Goal: Complete application form

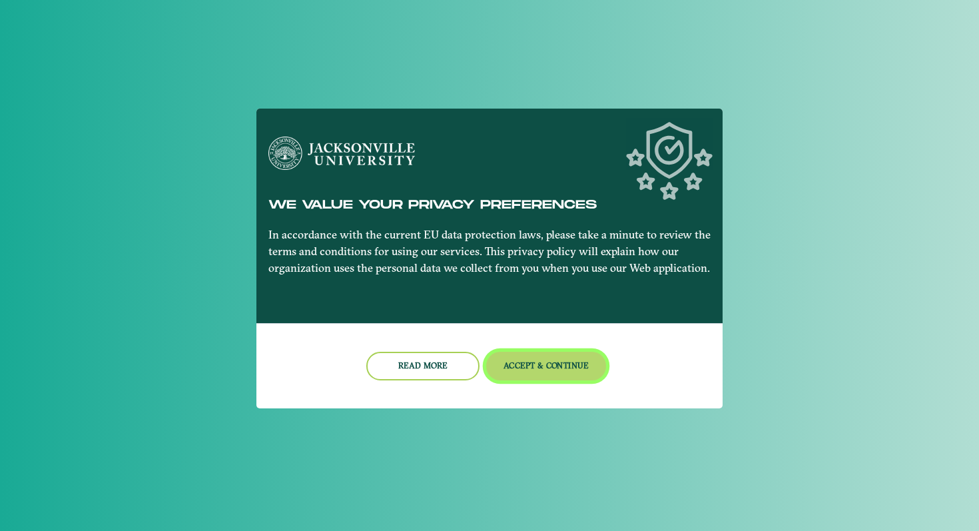
click at [537, 365] on button "Accept & Continue" at bounding box center [546, 366] width 121 height 29
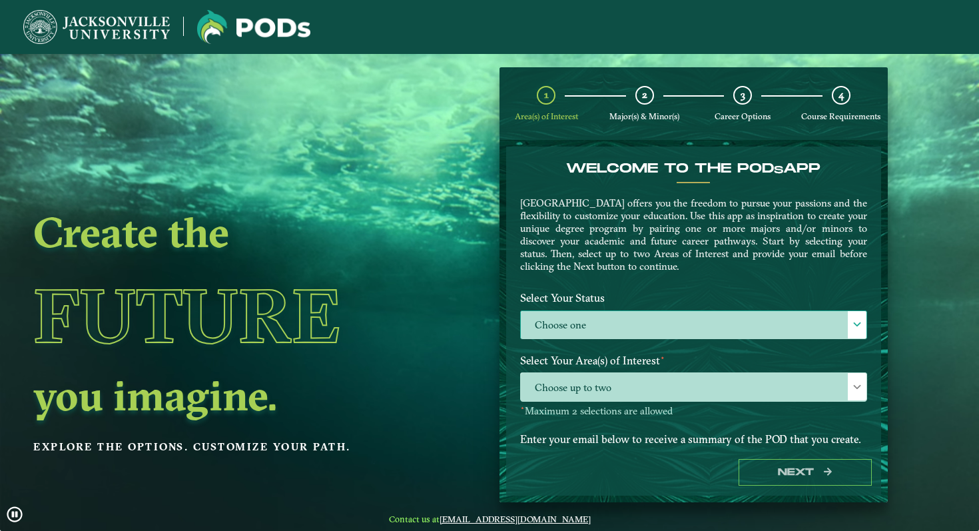
click at [590, 324] on label "Choose one" at bounding box center [694, 325] width 346 height 29
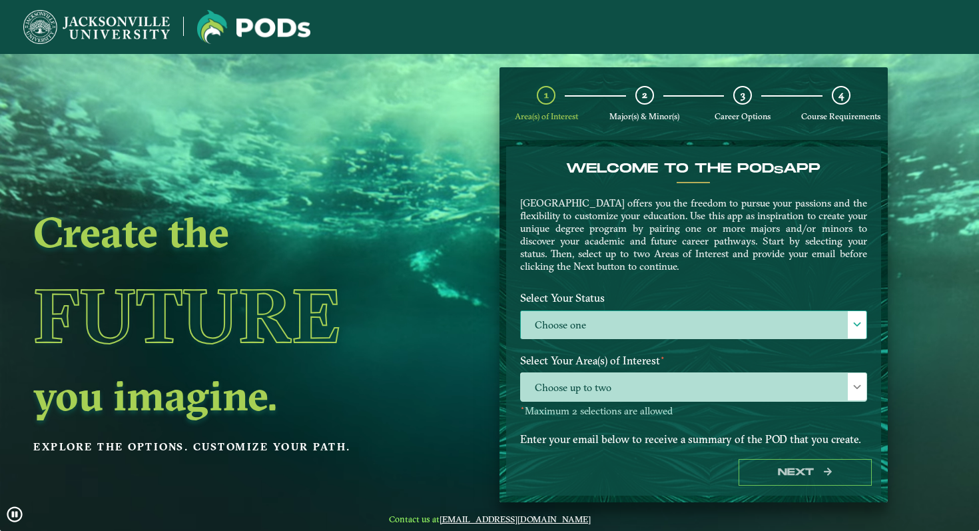
scroll to position [7, 55]
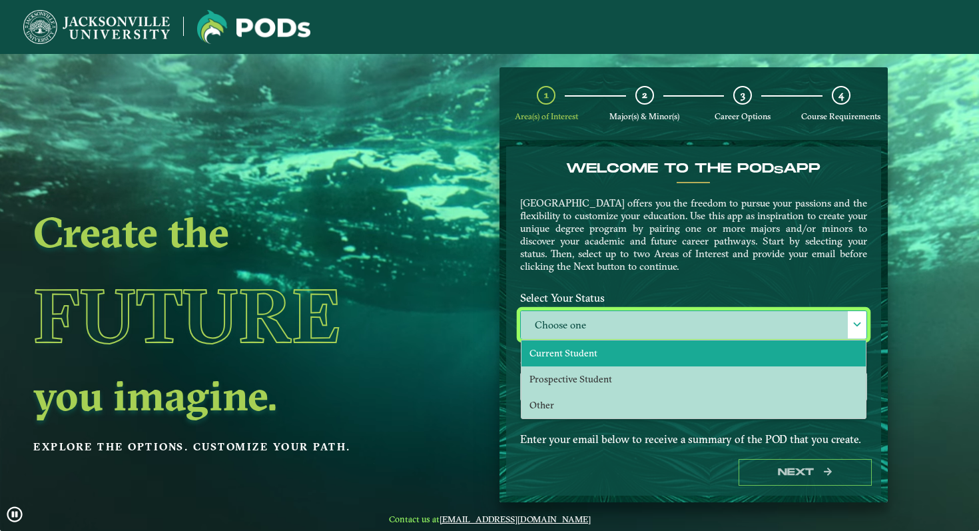
click at [593, 349] on li "Current Student" at bounding box center [694, 353] width 344 height 26
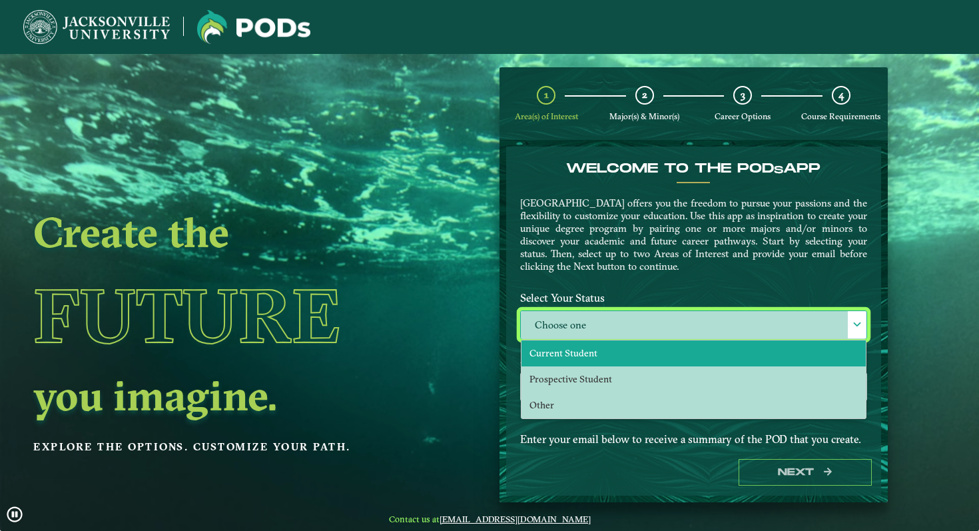
select select "[object Object]"
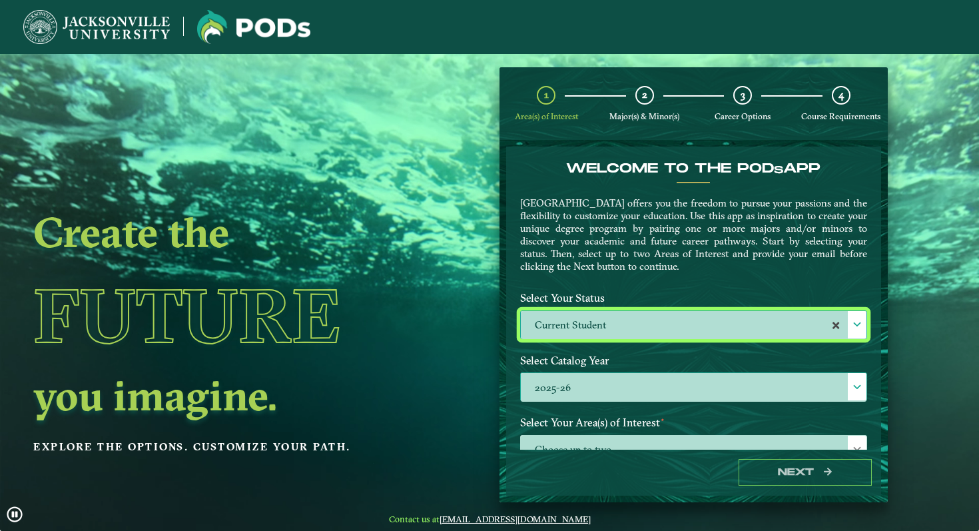
click at [607, 382] on label "2025-26" at bounding box center [694, 387] width 346 height 29
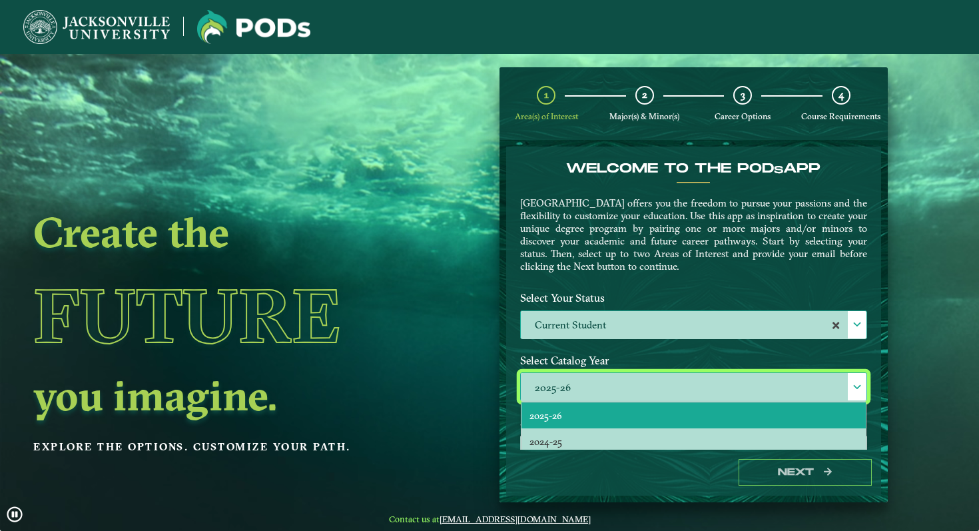
click at [593, 406] on li "2025-26" at bounding box center [694, 415] width 344 height 26
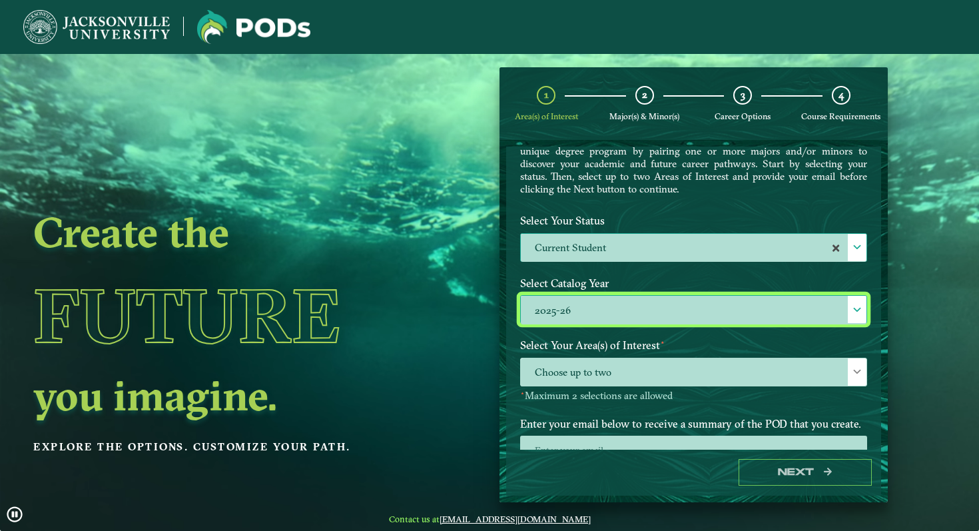
scroll to position [83, 0]
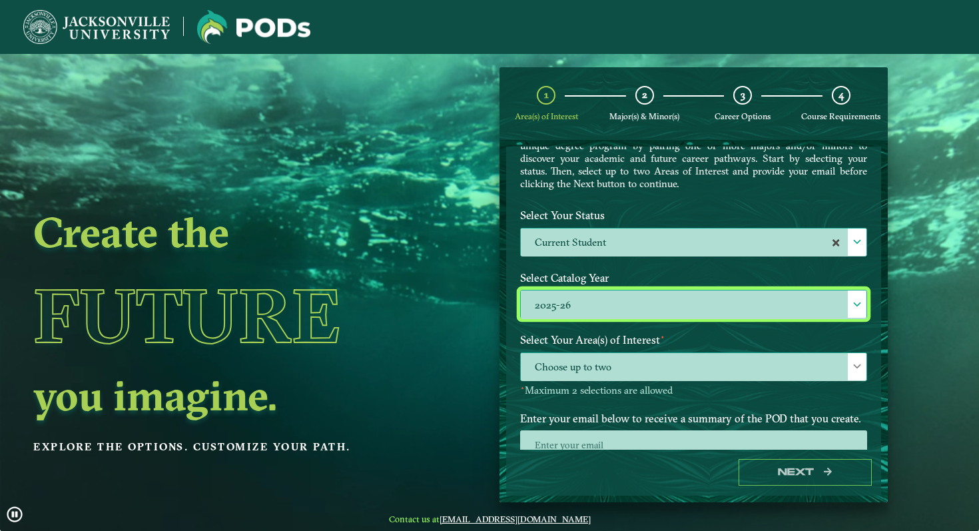
click at [619, 372] on span "Choose up to two" at bounding box center [694, 367] width 346 height 29
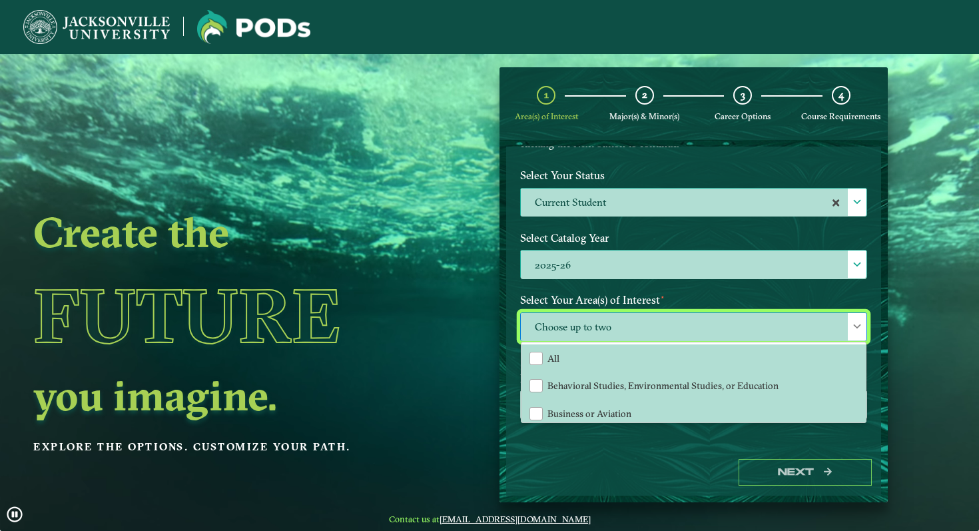
scroll to position [53, 0]
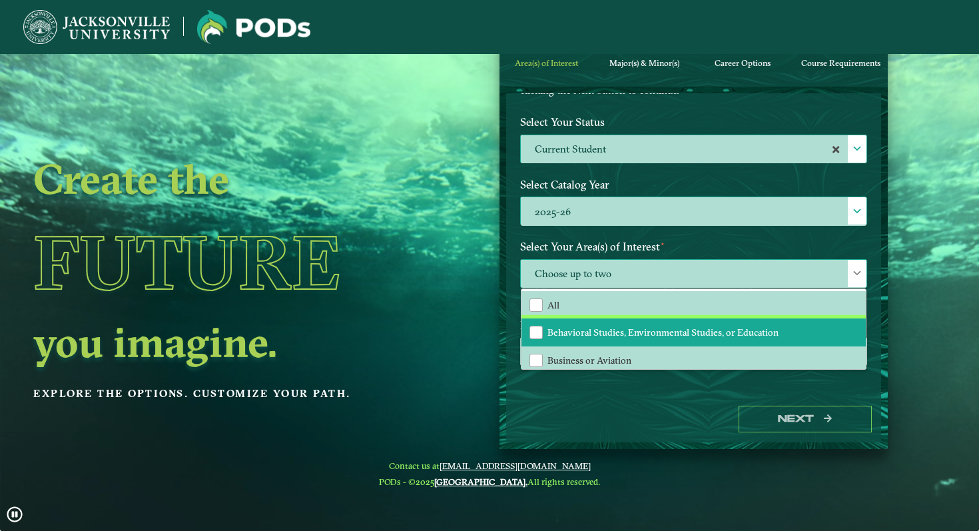
click at [607, 329] on span "Behavioral Studies, Environmental Studies, or Education" at bounding box center [662, 332] width 231 height 12
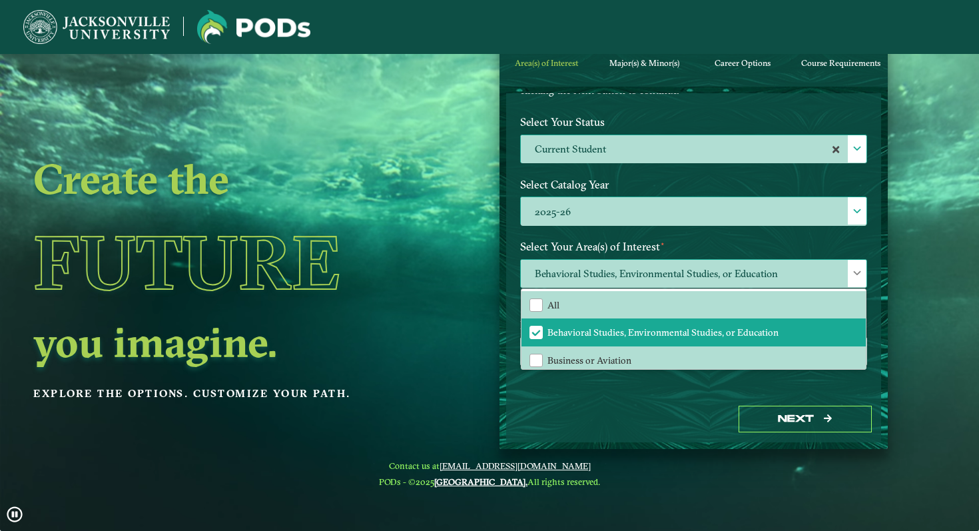
click at [633, 266] on span "Behavioral Studies, Environmental Studies, or Education" at bounding box center [694, 274] width 346 height 29
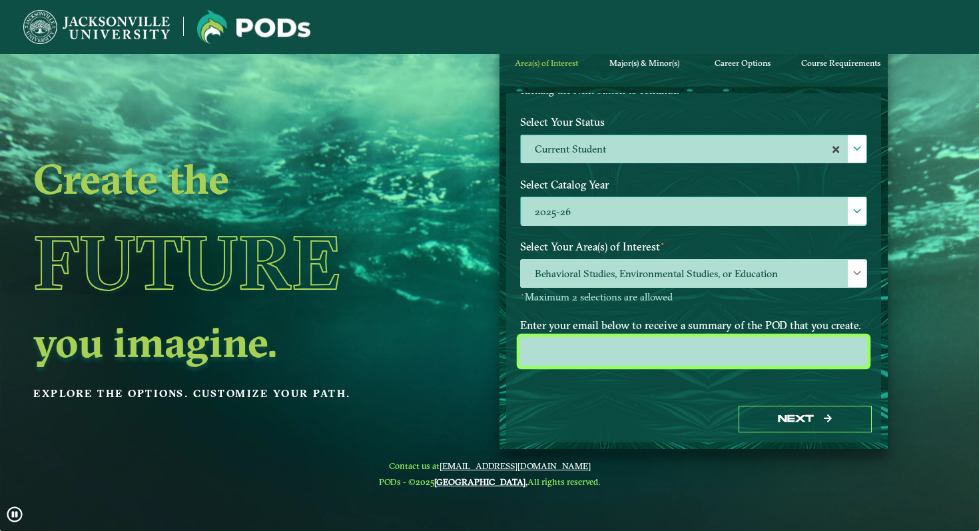
click at [605, 346] on input "email" at bounding box center [693, 351] width 347 height 29
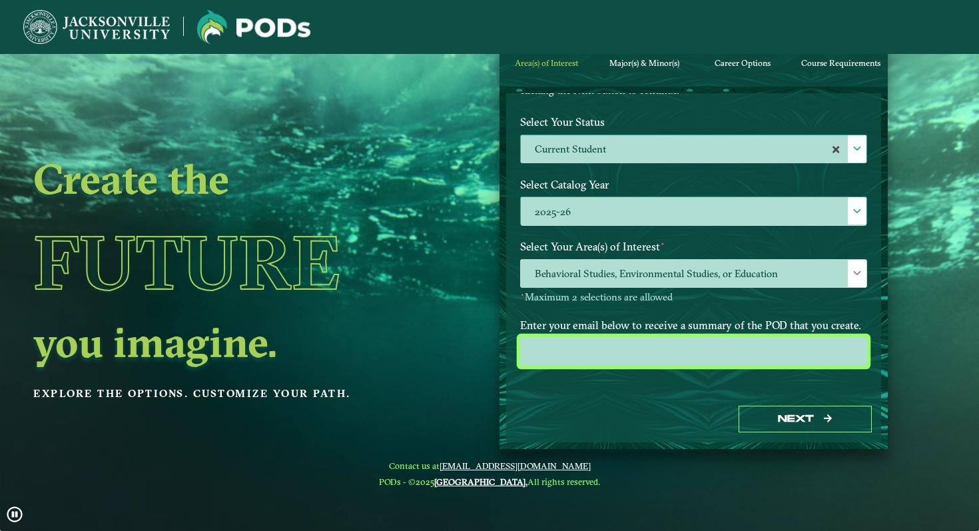
type input "[EMAIL_ADDRESS][DOMAIN_NAME]"
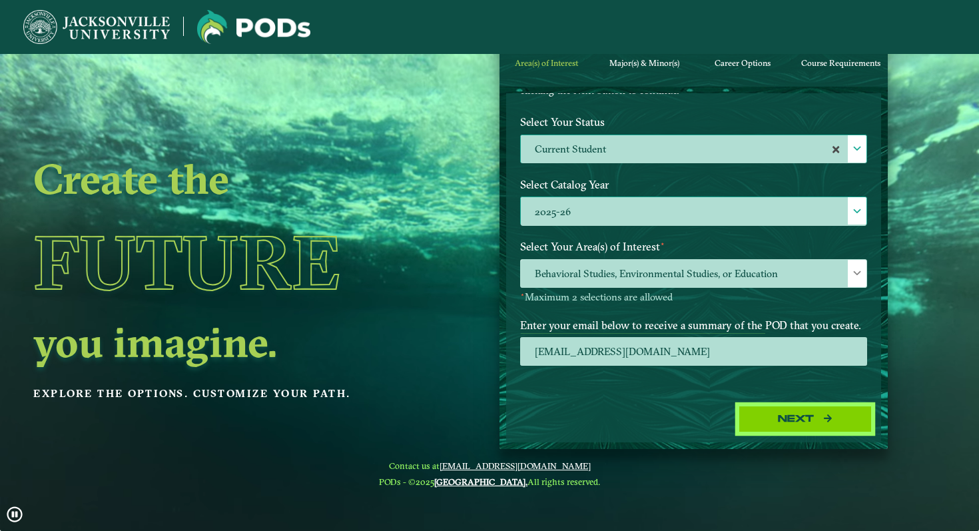
click at [751, 418] on button "Next" at bounding box center [805, 419] width 133 height 27
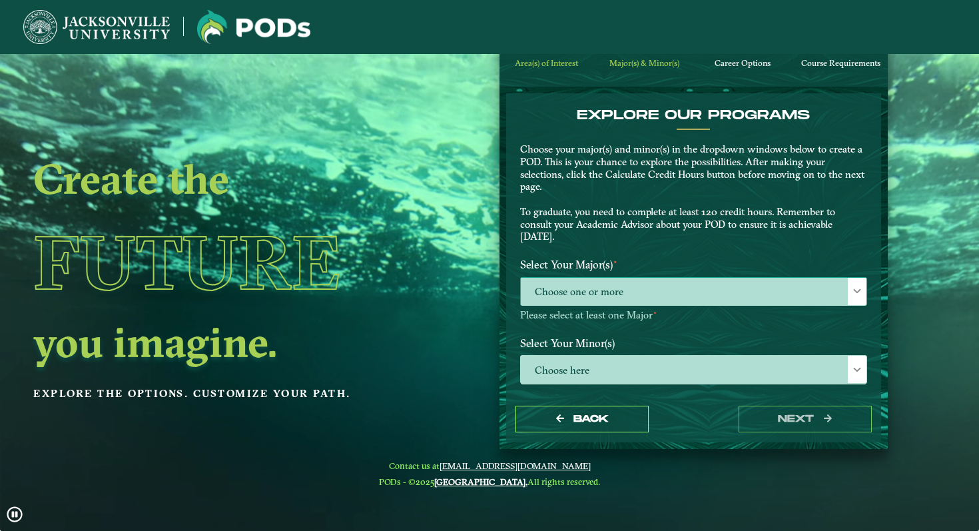
click at [728, 300] on span "Choose one or more" at bounding box center [694, 292] width 346 height 29
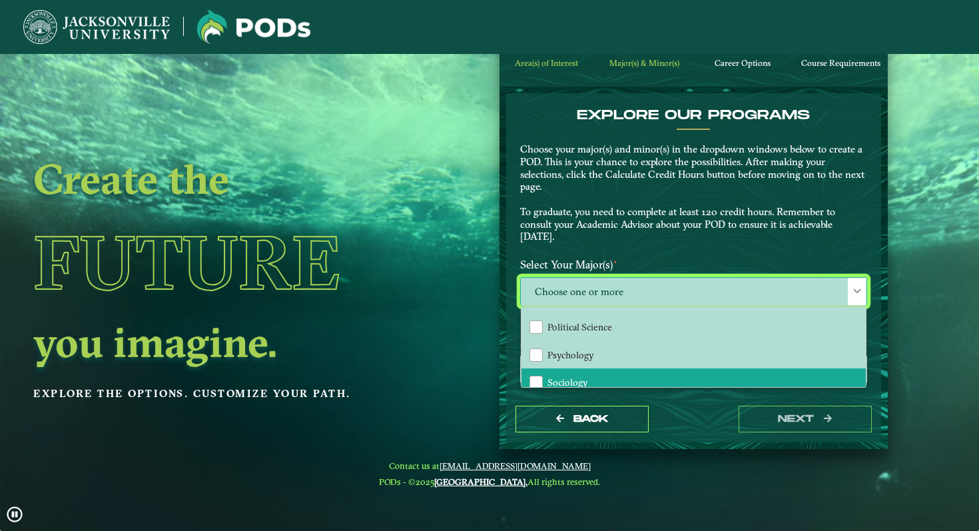
scroll to position [79, 0]
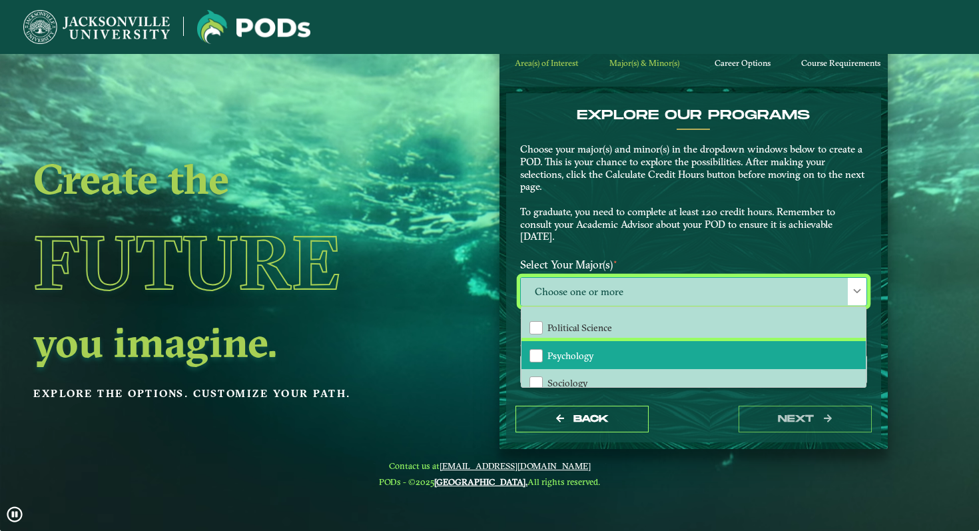
click at [661, 363] on li "Psychology" at bounding box center [694, 355] width 344 height 28
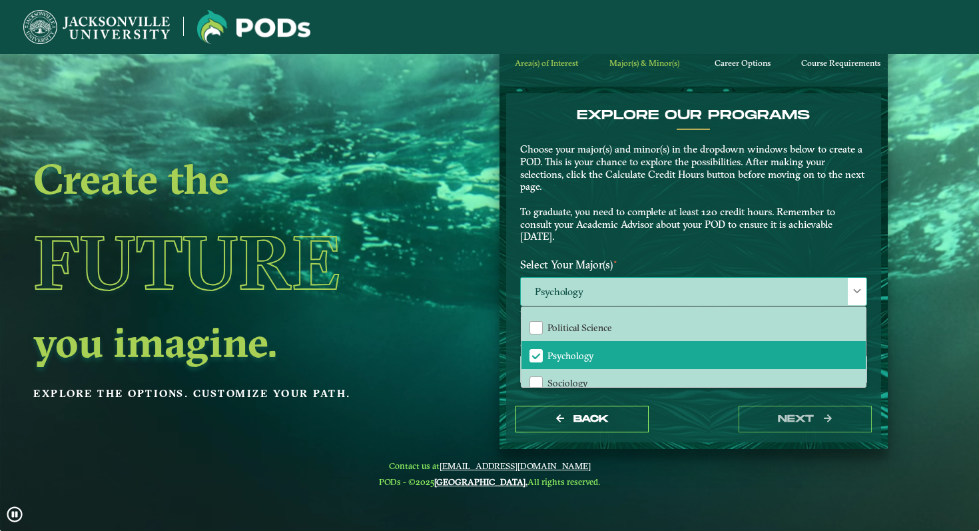
click at [685, 294] on span "Psychology" at bounding box center [694, 292] width 346 height 29
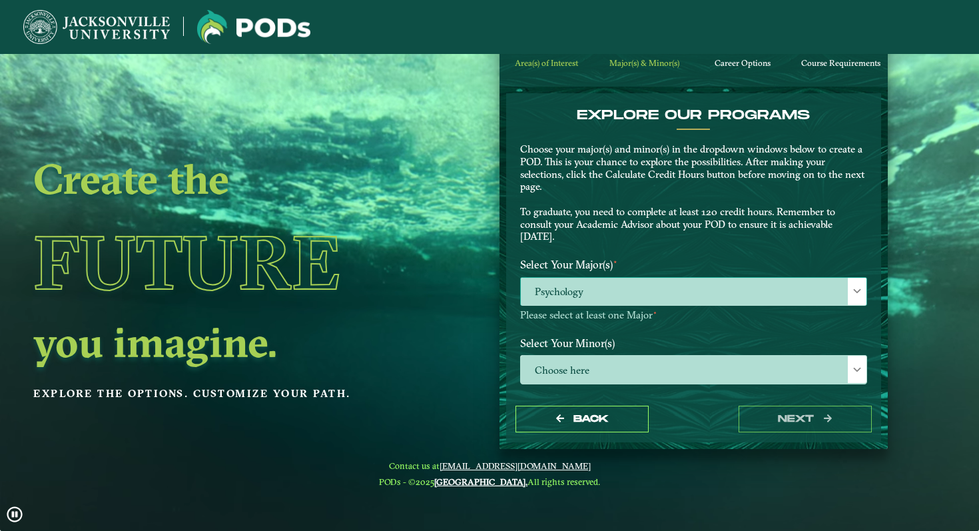
click at [660, 296] on span "Psychology" at bounding box center [694, 292] width 346 height 29
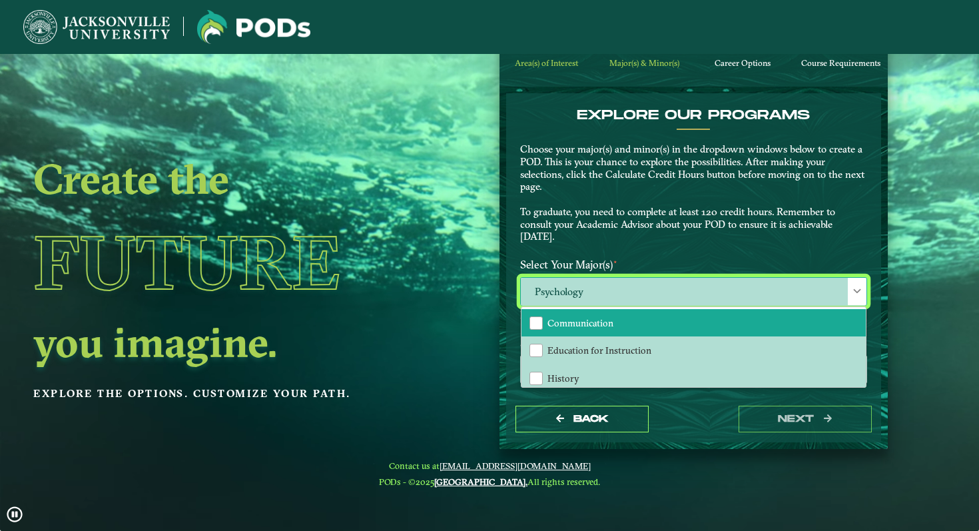
scroll to position [22, 0]
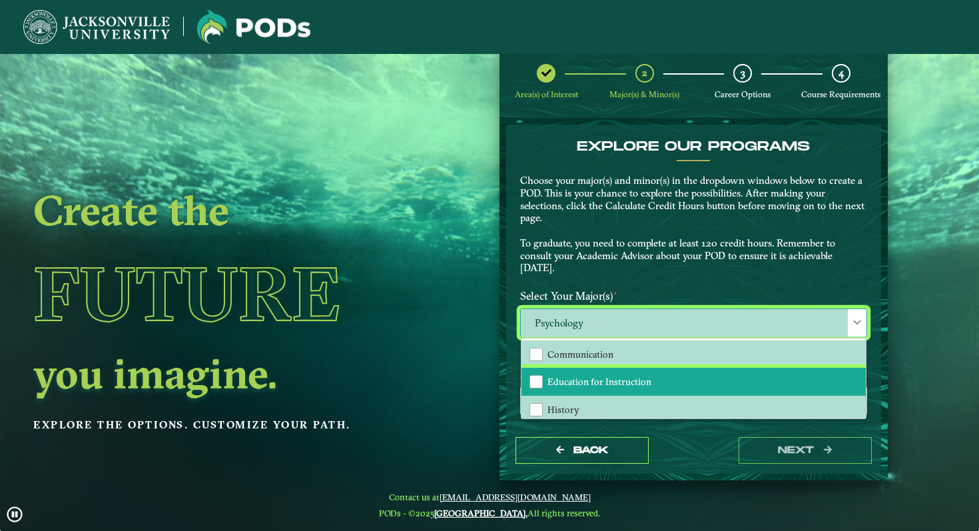
click at [640, 384] on span "Education for Instruction" at bounding box center [599, 382] width 104 height 12
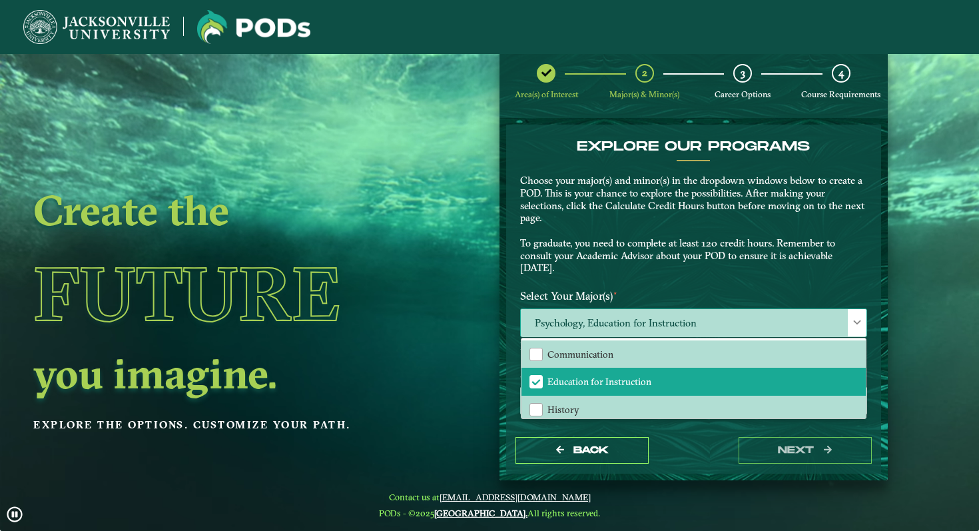
click at [660, 316] on span "Psychology, Education for Instruction" at bounding box center [694, 323] width 346 height 29
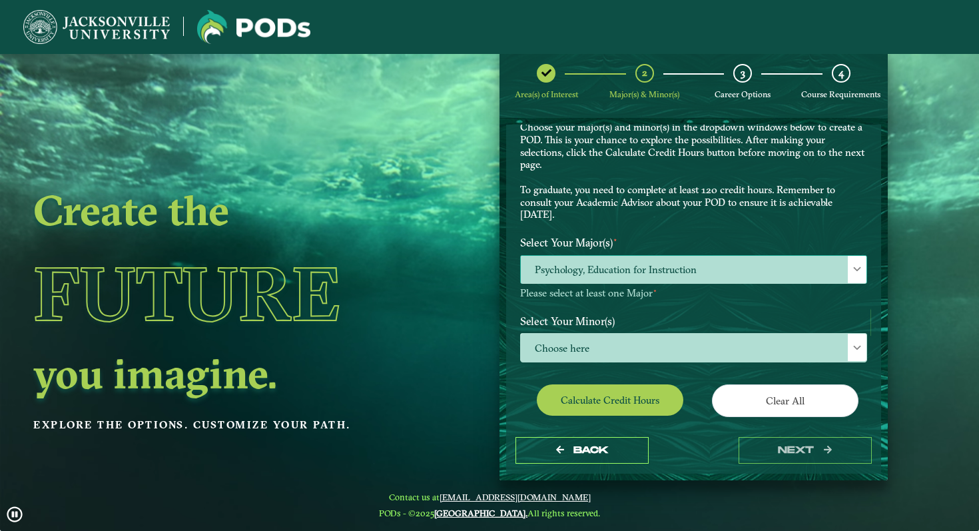
scroll to position [56, 0]
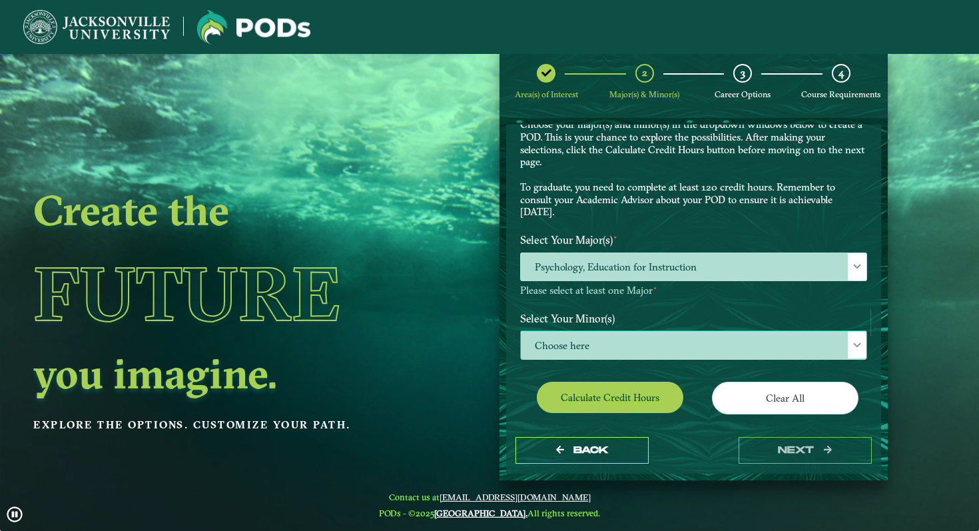
click at [646, 340] on span "Choose here" at bounding box center [694, 345] width 346 height 29
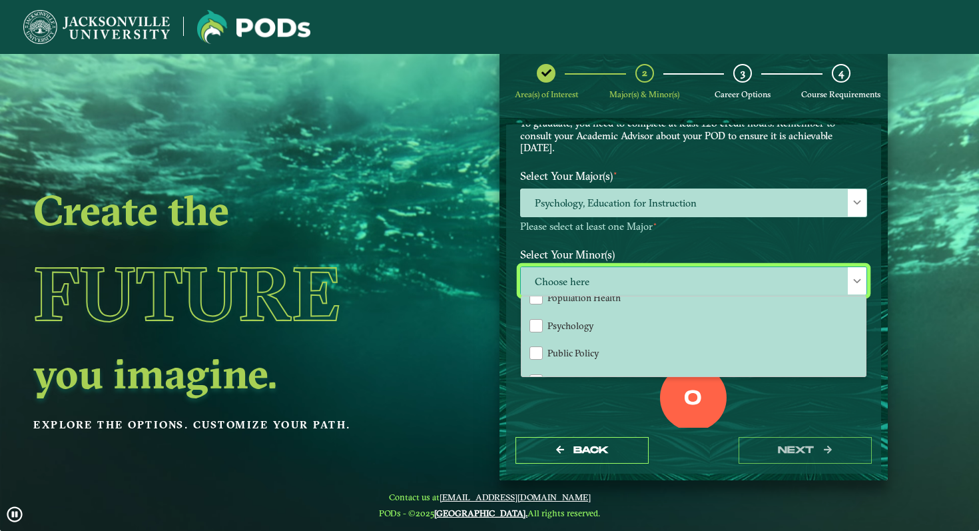
scroll to position [1186, 0]
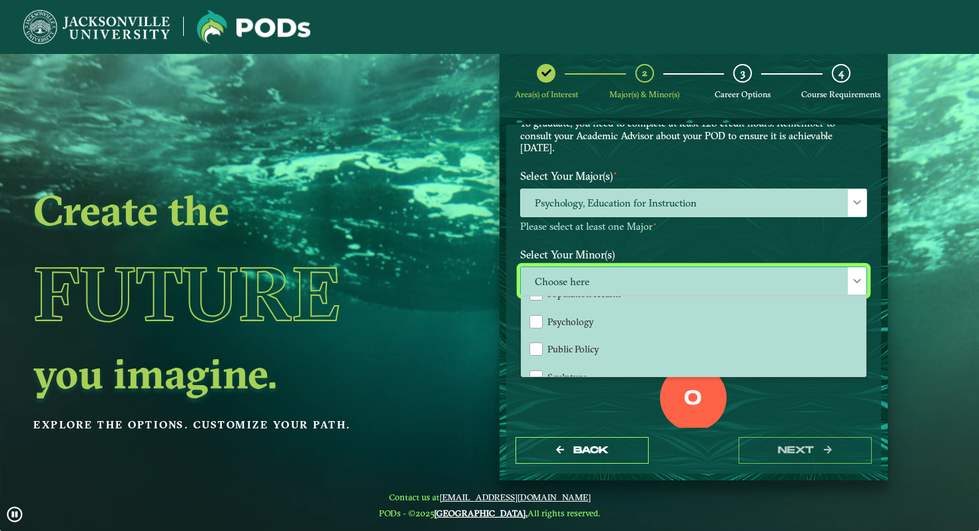
click at [671, 280] on span "Choose here" at bounding box center [694, 281] width 346 height 29
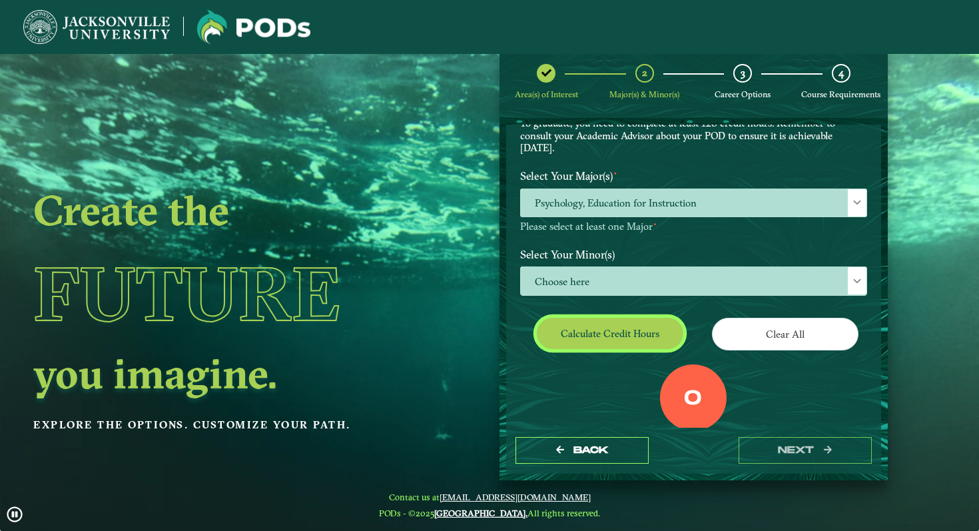
click at [633, 329] on button "Calculate credit hours" at bounding box center [610, 333] width 147 height 31
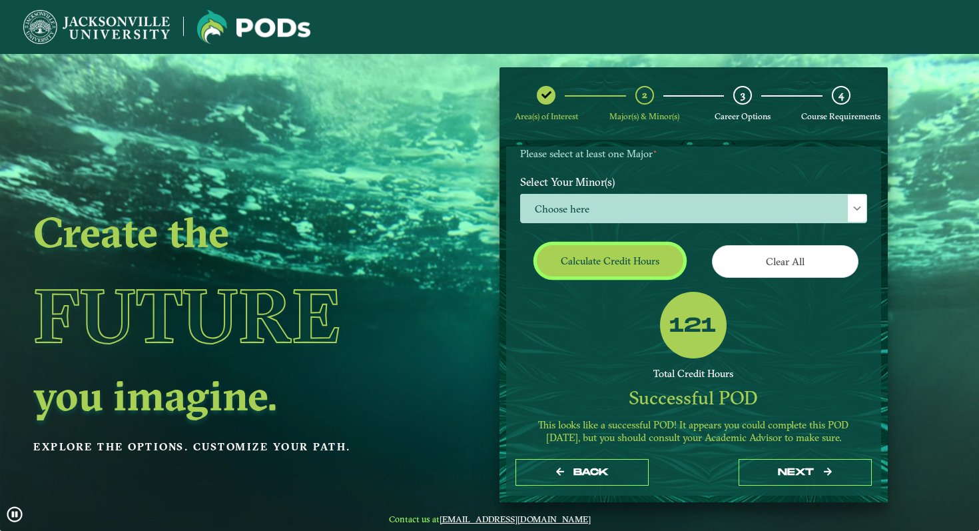
scroll to position [232, 0]
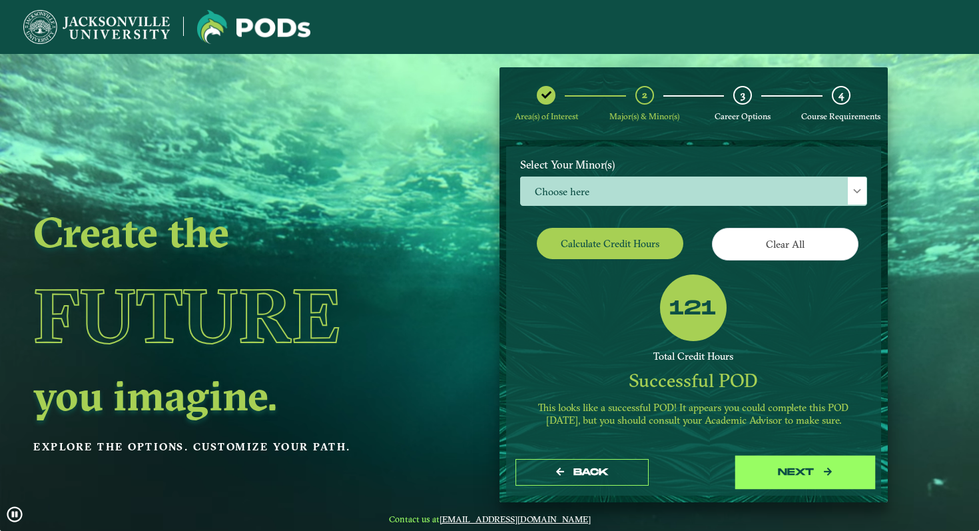
click at [753, 467] on button "next" at bounding box center [805, 472] width 133 height 27
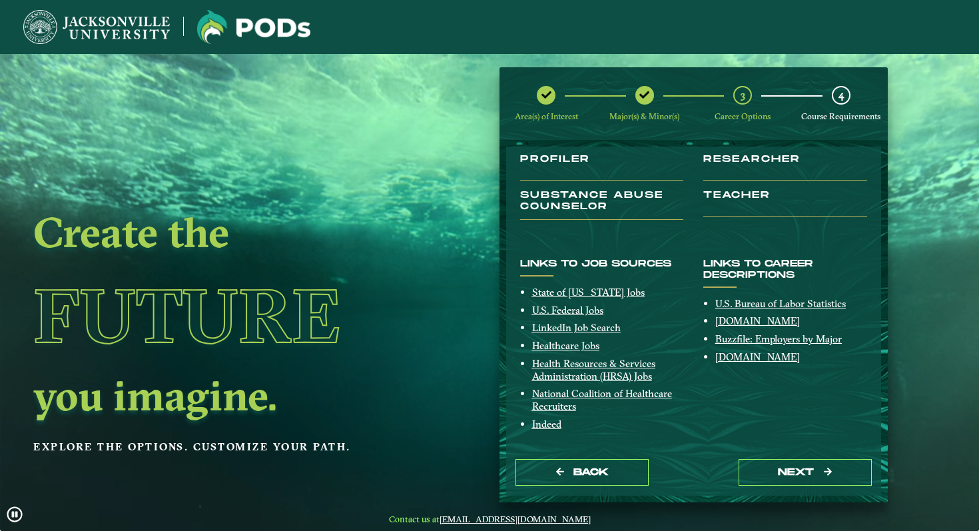
scroll to position [235, 0]
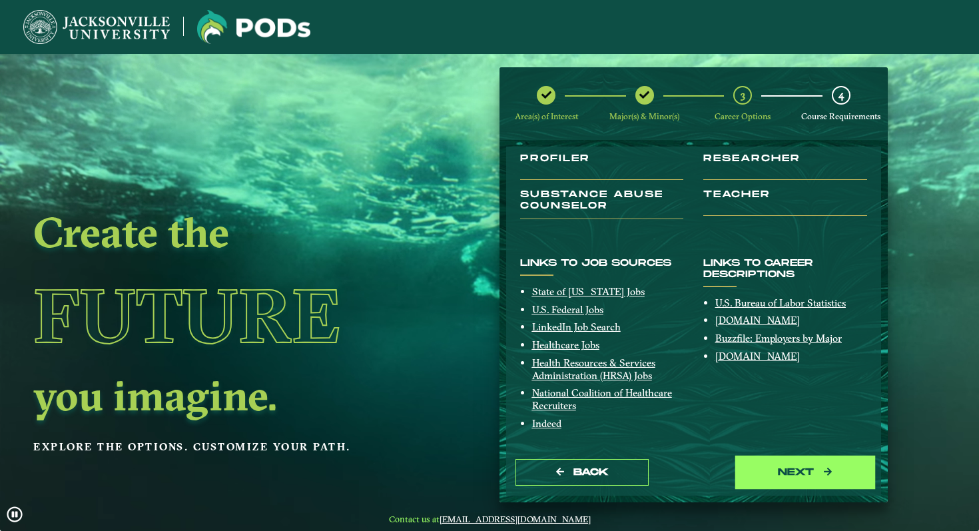
click at [762, 476] on button "next" at bounding box center [805, 472] width 133 height 27
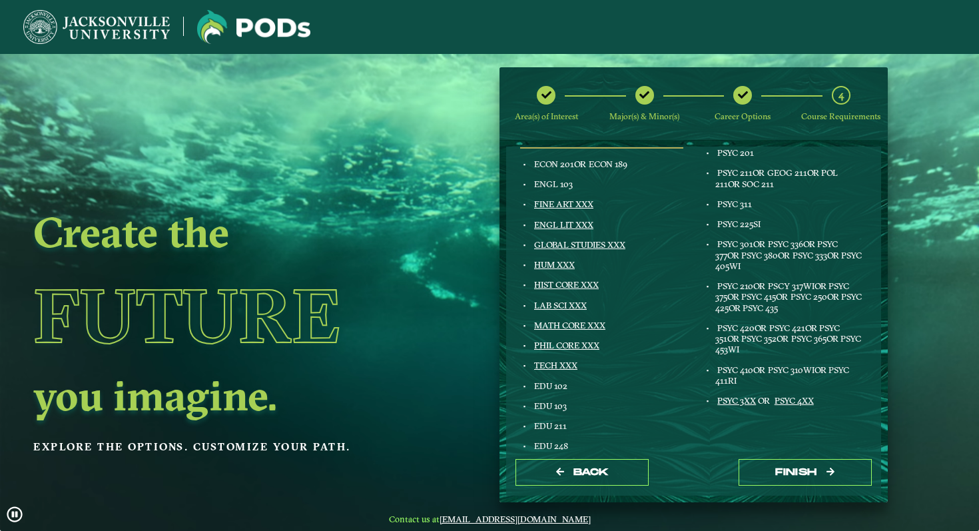
scroll to position [200, 0]
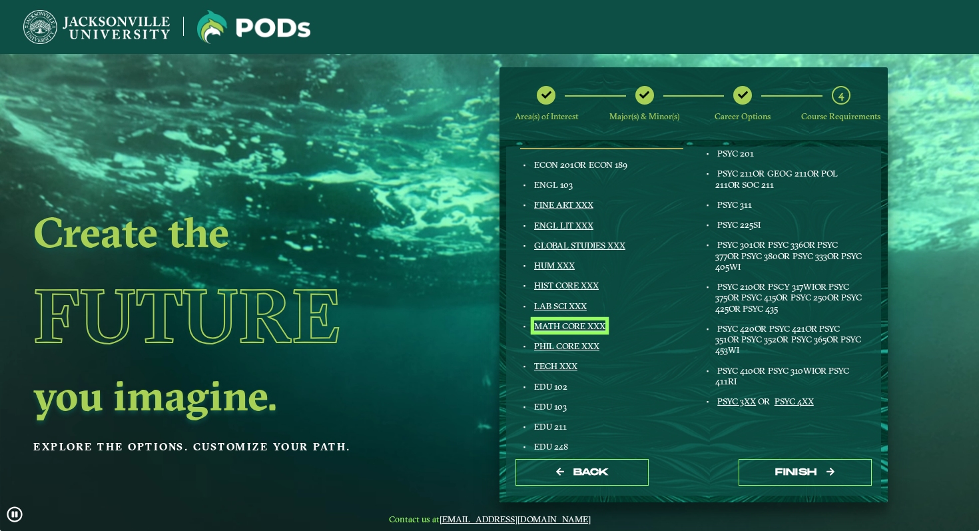
click at [588, 326] on link "MATH CORE XXX" at bounding box center [569, 325] width 71 height 11
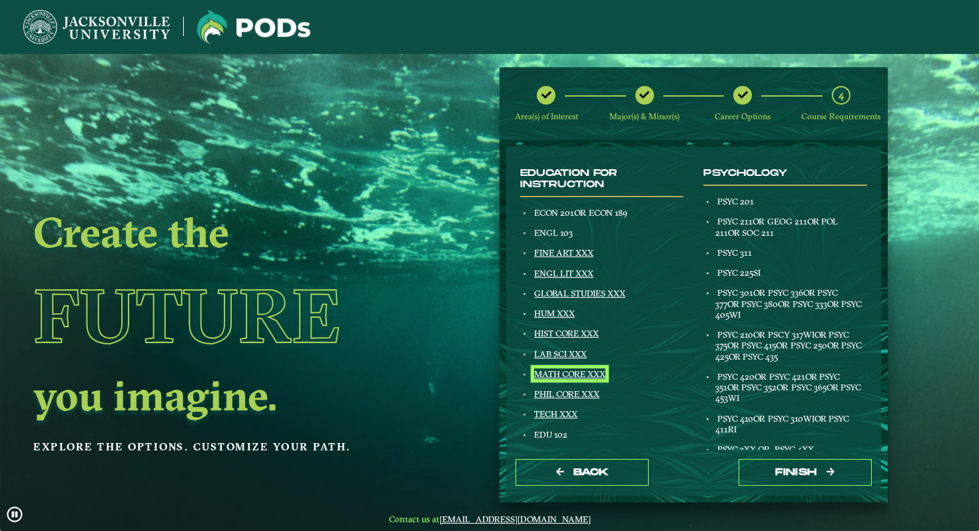
scroll to position [159, 0]
